Goal: Task Accomplishment & Management: Manage account settings

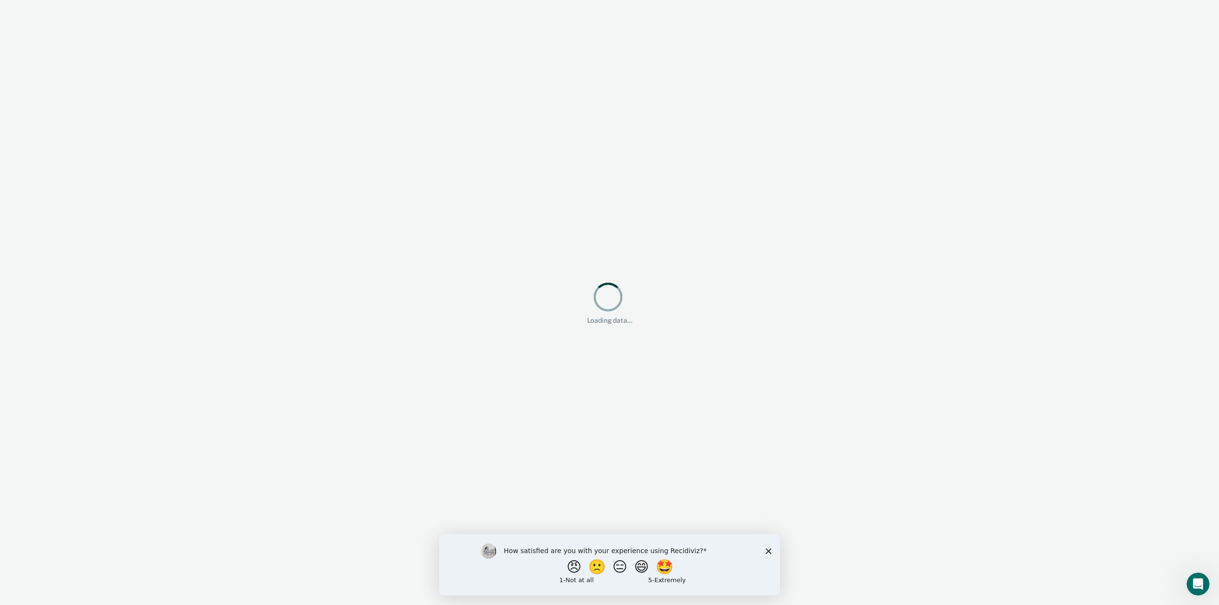
click at [768, 551] on polygon "Close survey" at bounding box center [769, 551] width 6 height 6
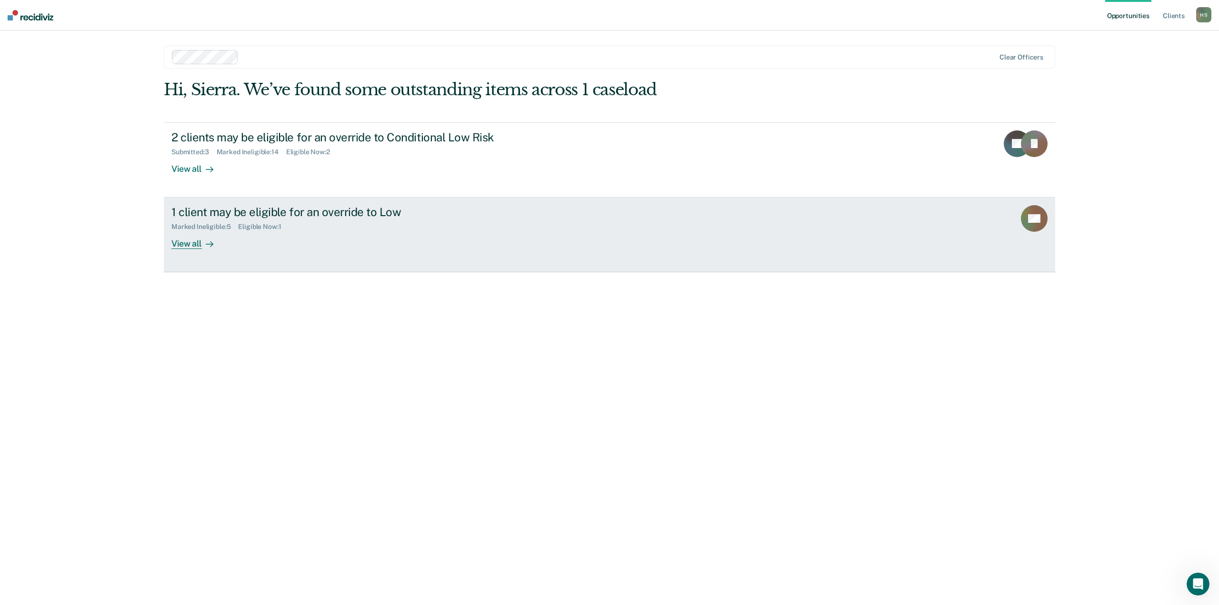
click at [349, 237] on div "1 client may be eligible for an override to Low Marked Ineligible : 5 Eligible …" at bounding box center [349, 227] width 357 height 44
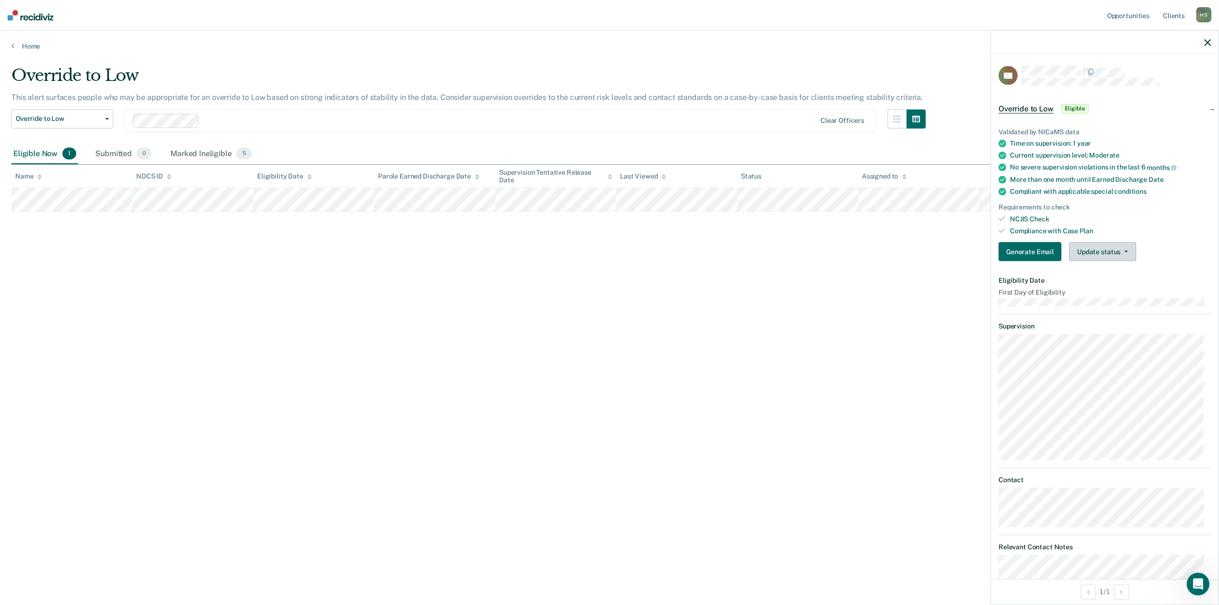
click at [1098, 249] on button "Update status" at bounding box center [1102, 251] width 67 height 19
click at [1099, 292] on button "Mark Ineligible" at bounding box center [1115, 289] width 92 height 15
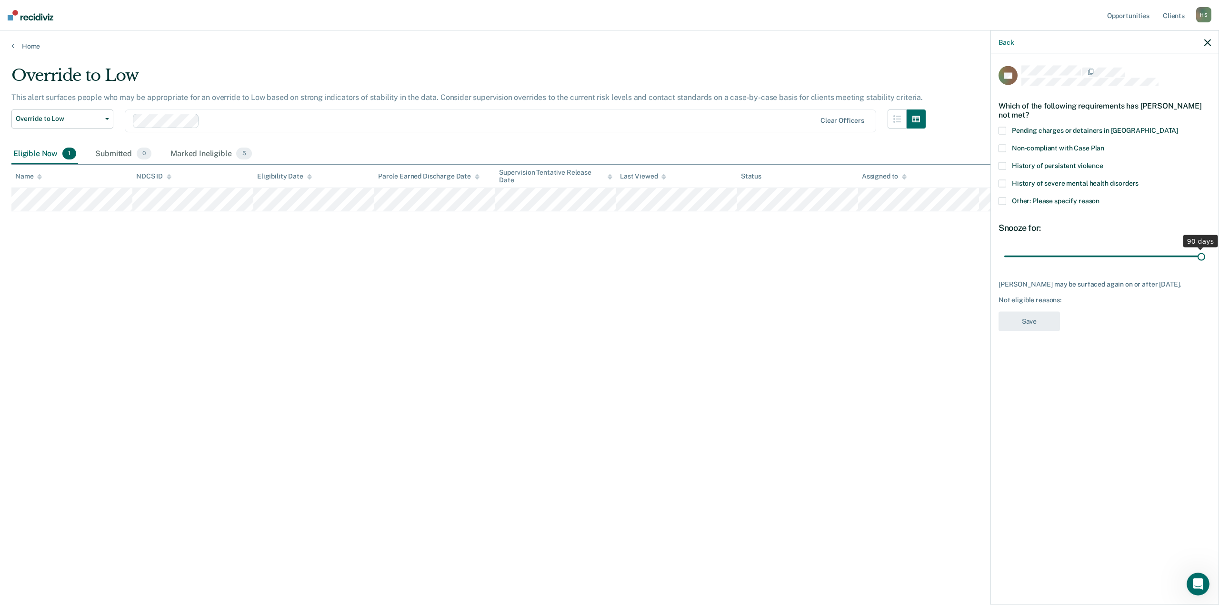
drag, startPoint x: 1070, startPoint y: 258, endPoint x: 1211, endPoint y: 278, distance: 142.5
type input "90"
click at [1205, 265] on input "range" at bounding box center [1104, 256] width 201 height 17
click at [1009, 200] on label "Other: Please specify reason" at bounding box center [1104, 203] width 212 height 10
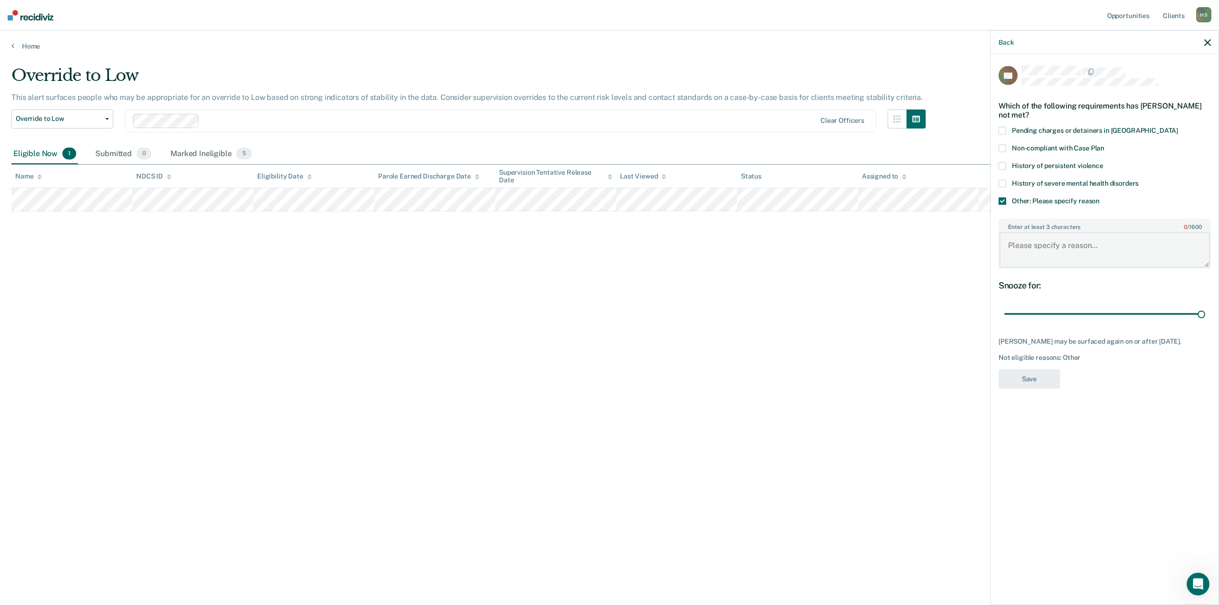
click at [1043, 251] on textarea "Enter at least 3 characters 0 / 1600" at bounding box center [1104, 249] width 210 height 35
click at [1076, 250] on textarea "Client just transferred to me; has been sanctioned within past 45 days. I would…" at bounding box center [1104, 249] width 210 height 35
type textarea "Client just transferred to me; has been sanctioned within past 45 days and has …"
click at [1073, 145] on span "Non-compliant with Case Plan" at bounding box center [1058, 148] width 92 height 8
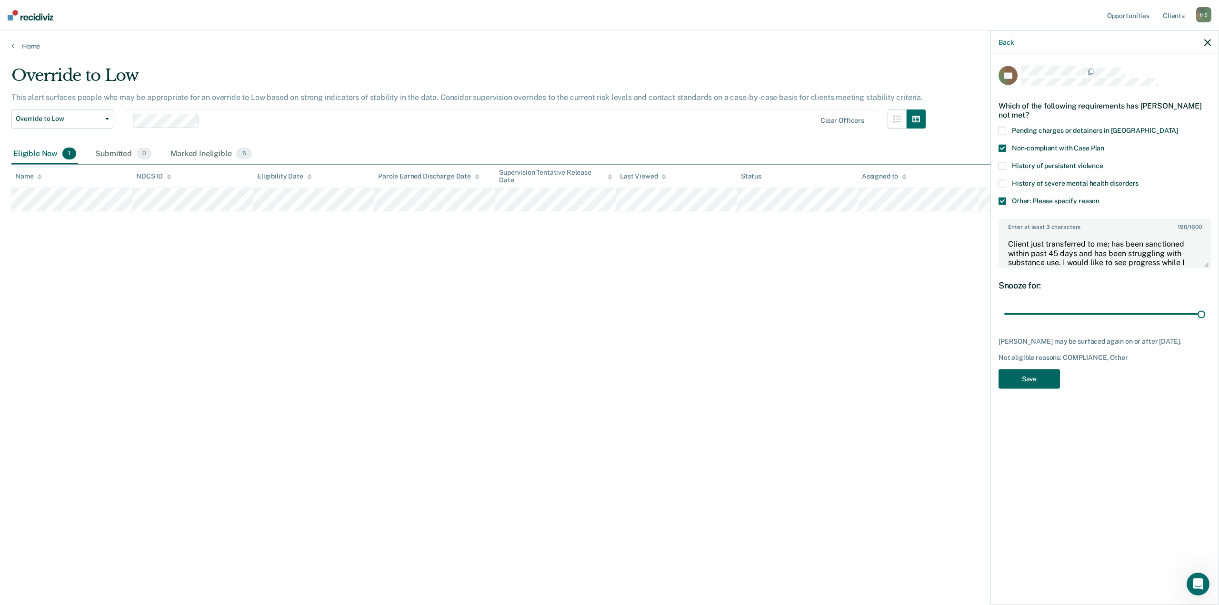
click at [1024, 381] on button "Save" at bounding box center [1028, 379] width 61 height 20
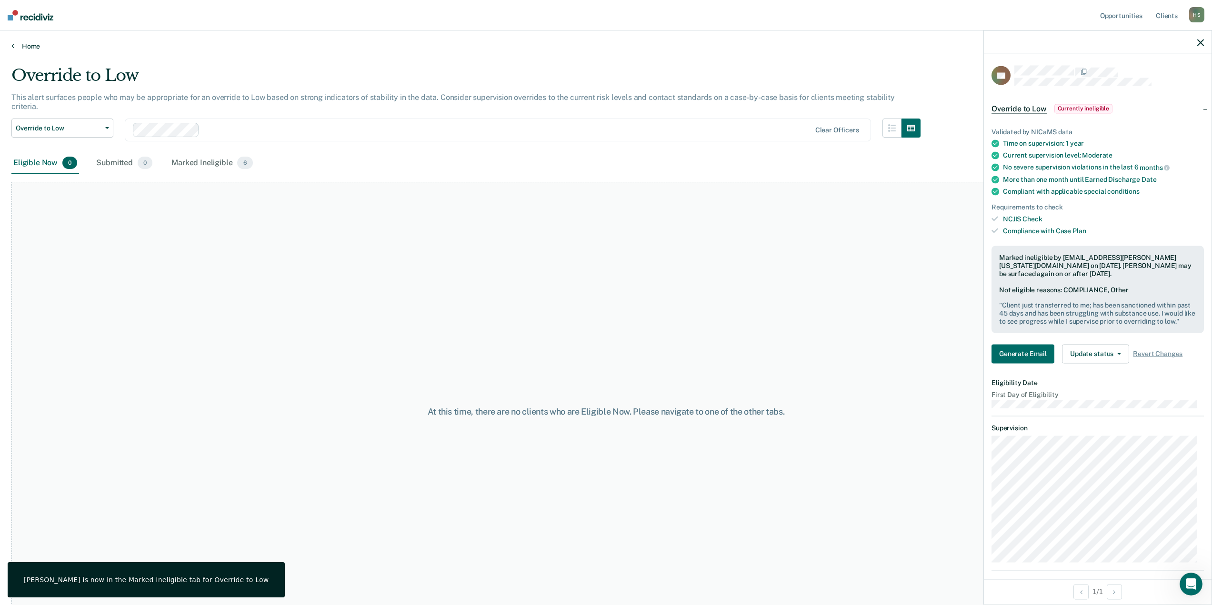
click at [40, 48] on link "Home" at bounding box center [605, 46] width 1189 height 9
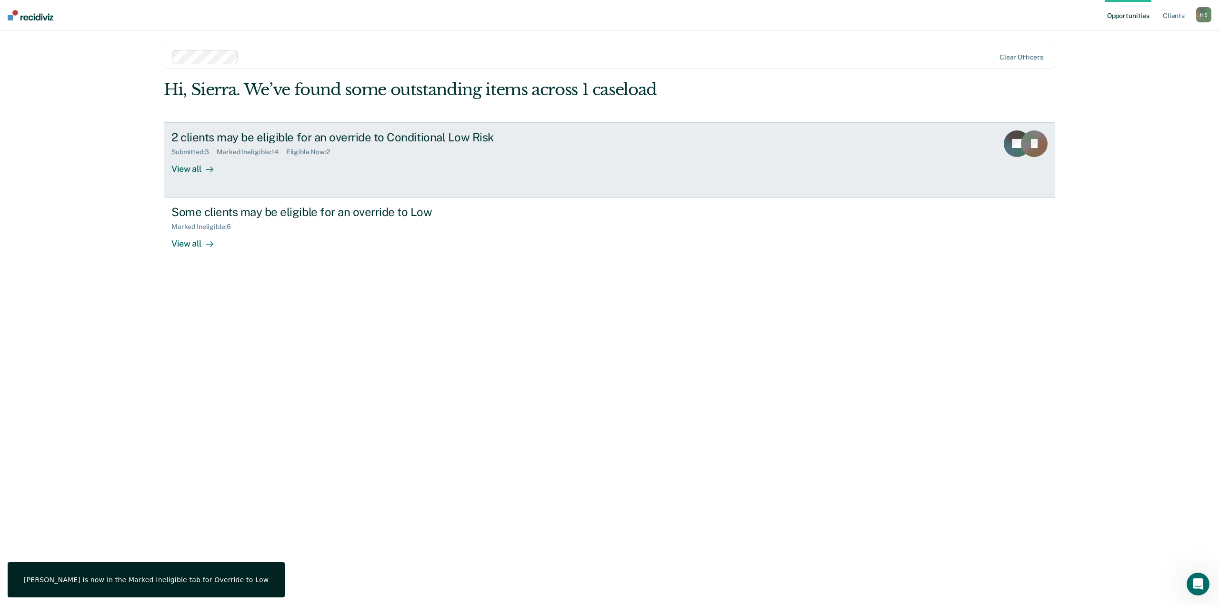
click at [291, 153] on div "Eligible Now : 2" at bounding box center [311, 152] width 51 height 8
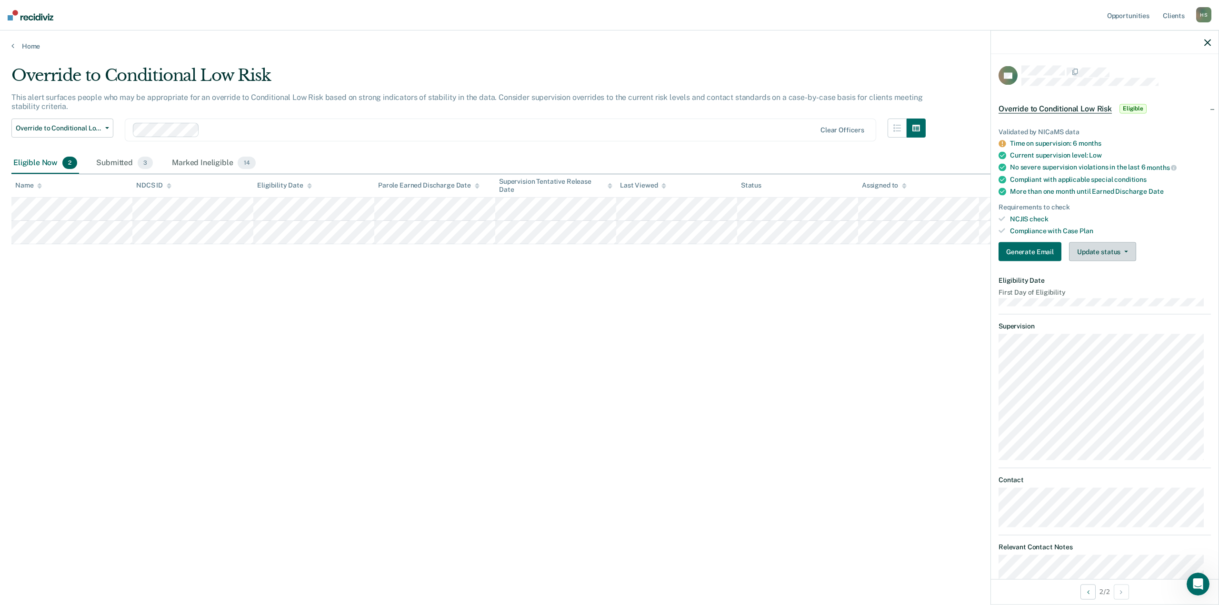
click at [1112, 246] on button "Update status" at bounding box center [1102, 251] width 67 height 19
click at [1109, 287] on button "Mark Ineligible" at bounding box center [1115, 289] width 92 height 15
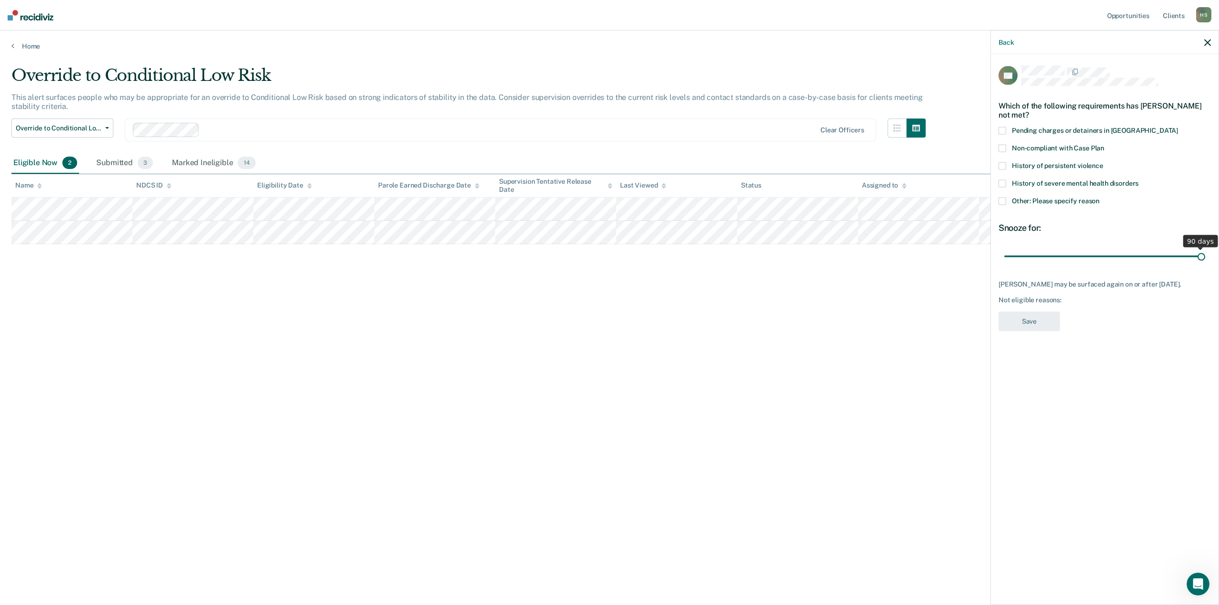
drag, startPoint x: 1069, startPoint y: 258, endPoint x: 1256, endPoint y: 257, distance: 187.6
type input "90"
click at [1205, 257] on input "range" at bounding box center [1104, 256] width 201 height 17
click at [1004, 200] on span at bounding box center [1002, 202] width 8 height 8
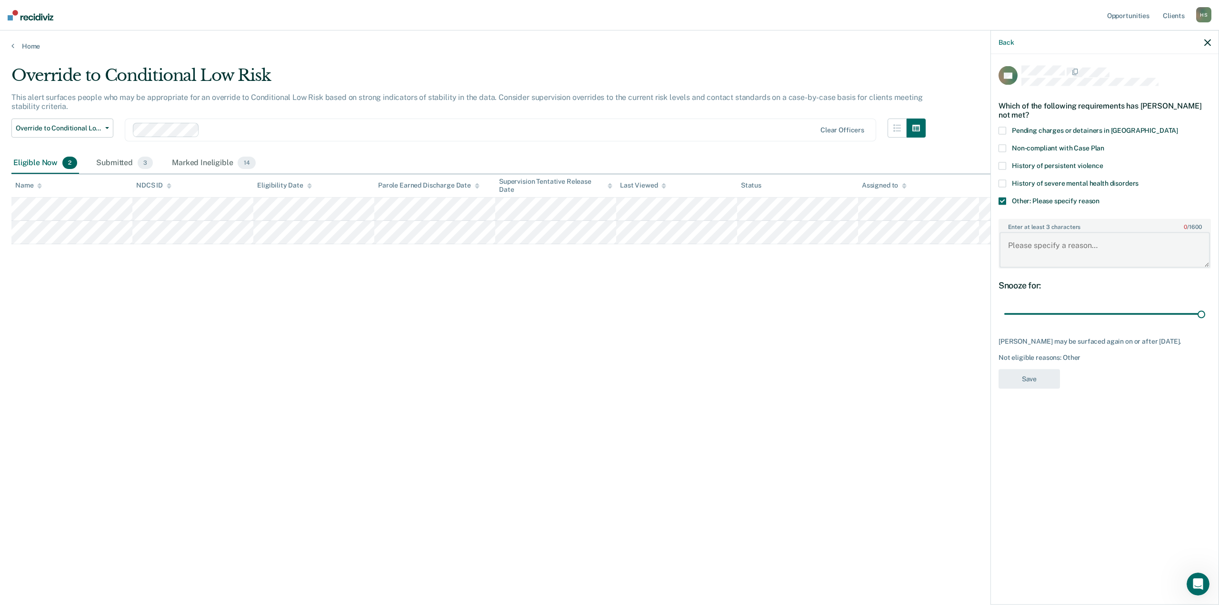
click at [1042, 248] on textarea "Enter at least 3 characters 0 / 1600" at bounding box center [1104, 249] width 210 height 35
type textarea "Discharged from parole"
click at [1021, 384] on button "Save" at bounding box center [1028, 379] width 61 height 20
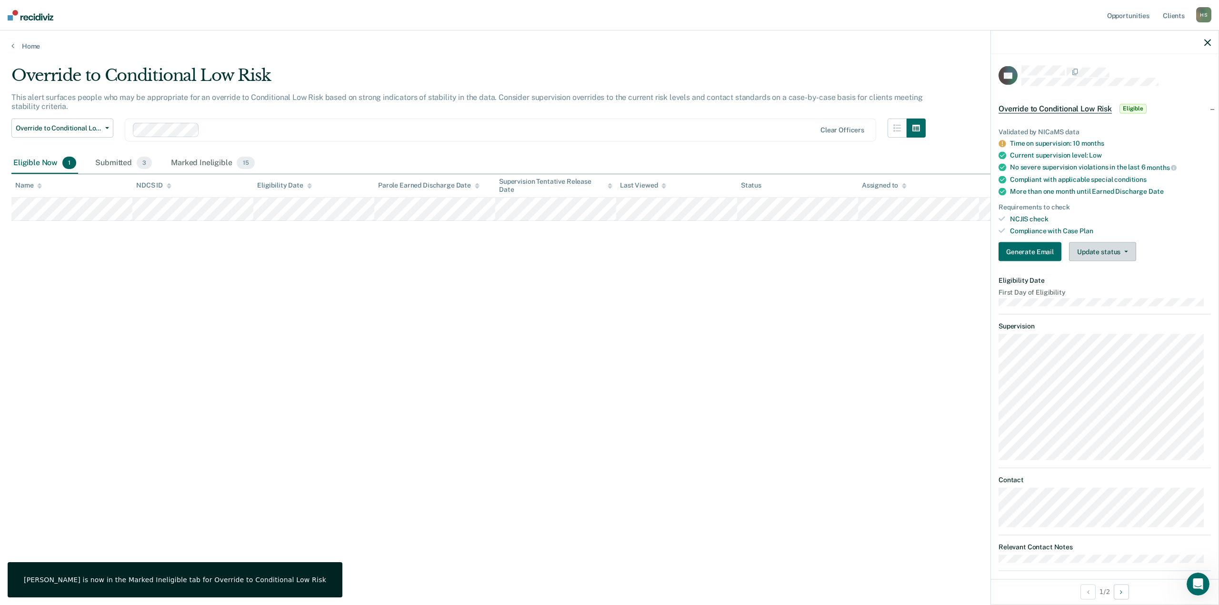
click at [1112, 249] on button "Update status" at bounding box center [1102, 251] width 67 height 19
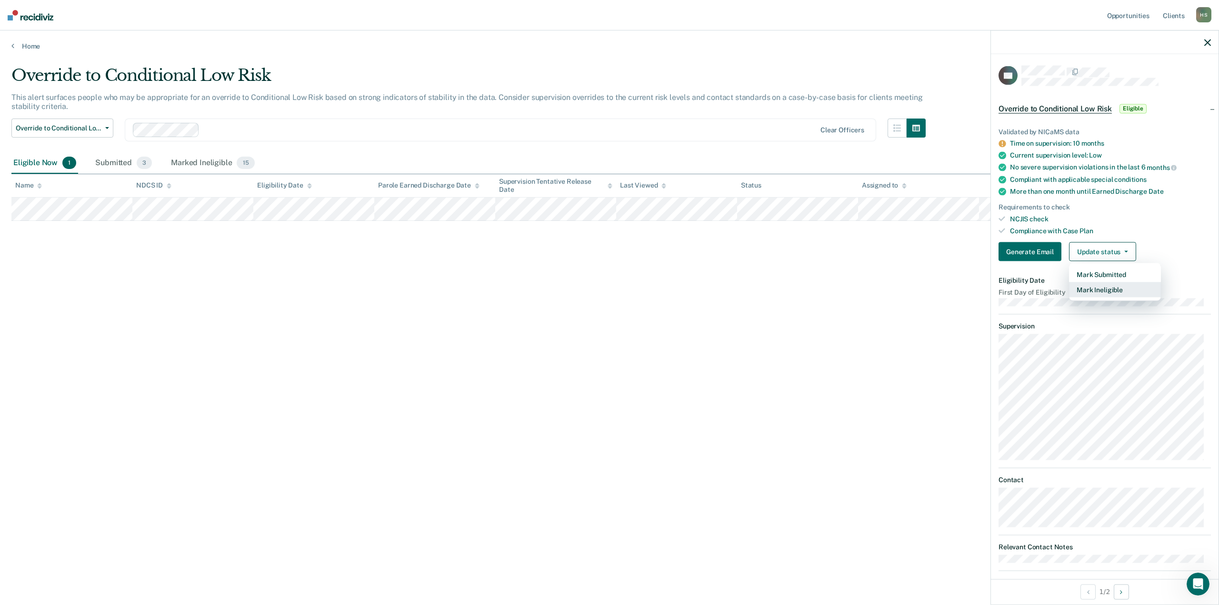
click at [1104, 285] on button "Mark Ineligible" at bounding box center [1115, 289] width 92 height 15
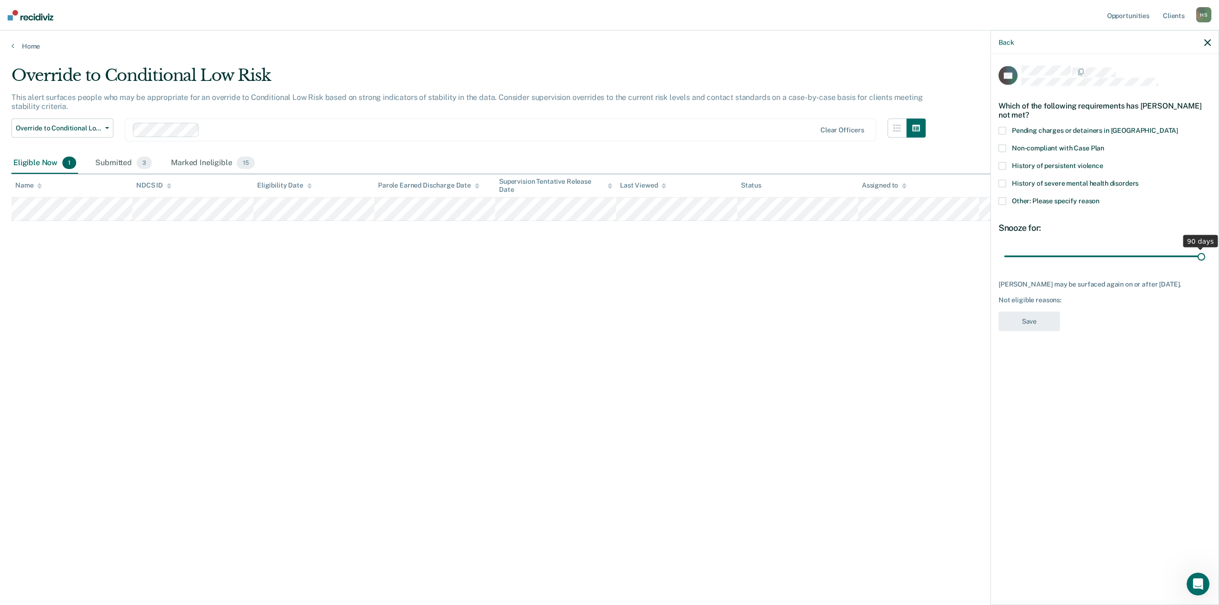
drag, startPoint x: 1072, startPoint y: 254, endPoint x: 1226, endPoint y: 283, distance: 157.0
type input "90"
click at [1205, 265] on input "range" at bounding box center [1104, 256] width 201 height 17
click at [1008, 202] on label "Other: Please specify reason" at bounding box center [1104, 203] width 212 height 10
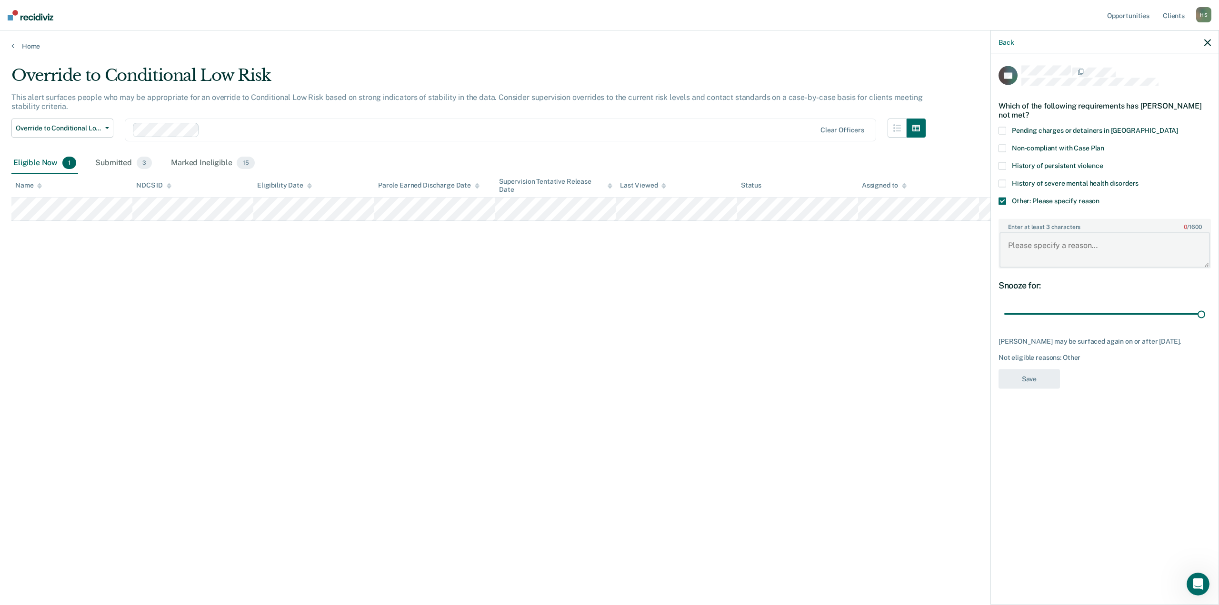
click at [1026, 237] on textarea "Enter at least 3 characters 0 / 1600" at bounding box center [1104, 249] width 210 height 35
type textarea "Client just transferred to me. I would like time to build rapport and see how s…"
click at [1032, 376] on button "Save" at bounding box center [1028, 379] width 61 height 20
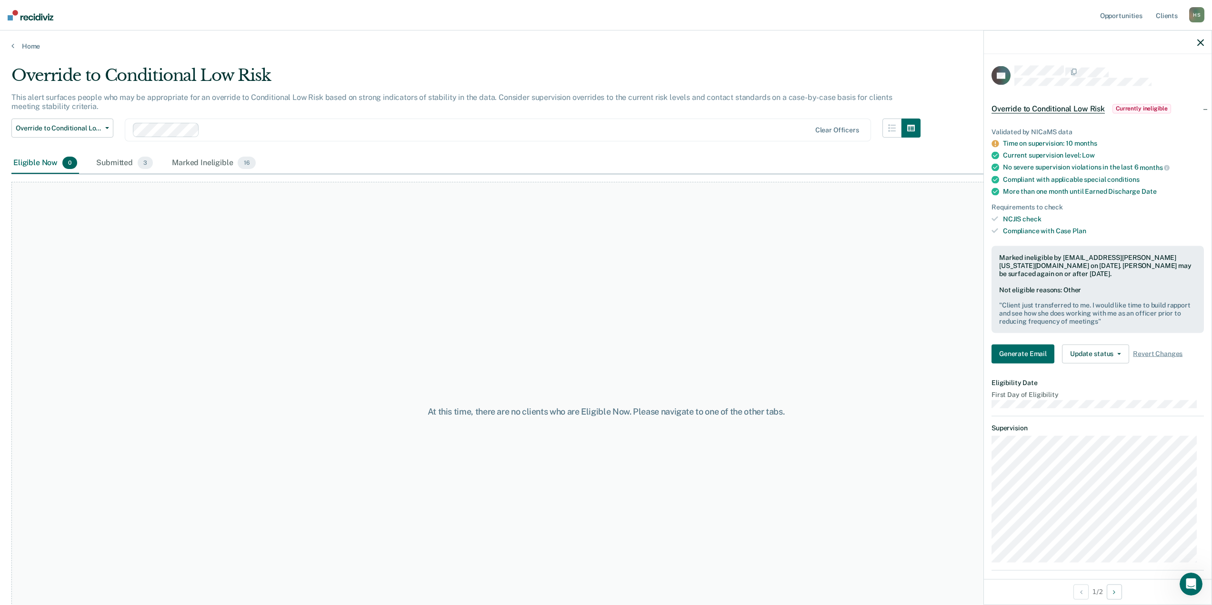
click at [31, 50] on main "Override to Conditional Low Risk This alert surfaces people who may be appropri…" at bounding box center [606, 326] width 1212 height 552
click at [28, 47] on link "Home" at bounding box center [605, 46] width 1189 height 9
